Goal: Task Accomplishment & Management: Manage account settings

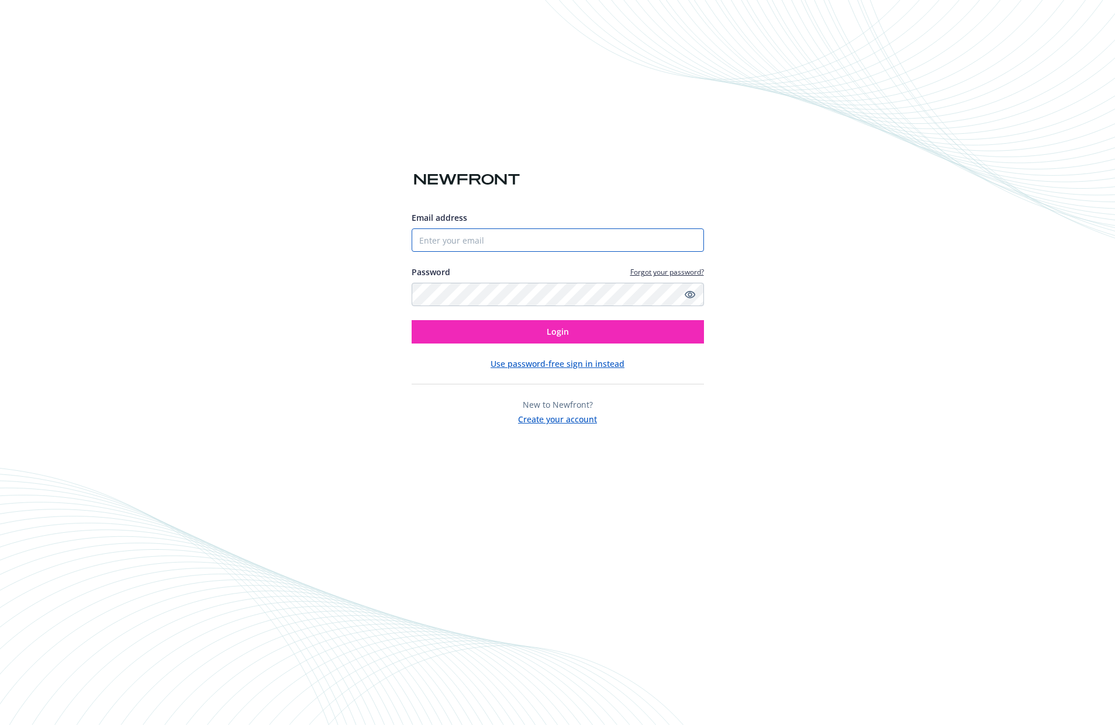
click at [497, 251] on input "Email address" at bounding box center [557, 240] width 292 height 23
type input "[EMAIL_ADDRESS][DOMAIN_NAME]"
click at [551, 328] on span "Login" at bounding box center [557, 331] width 22 height 11
